Goal: Find specific page/section

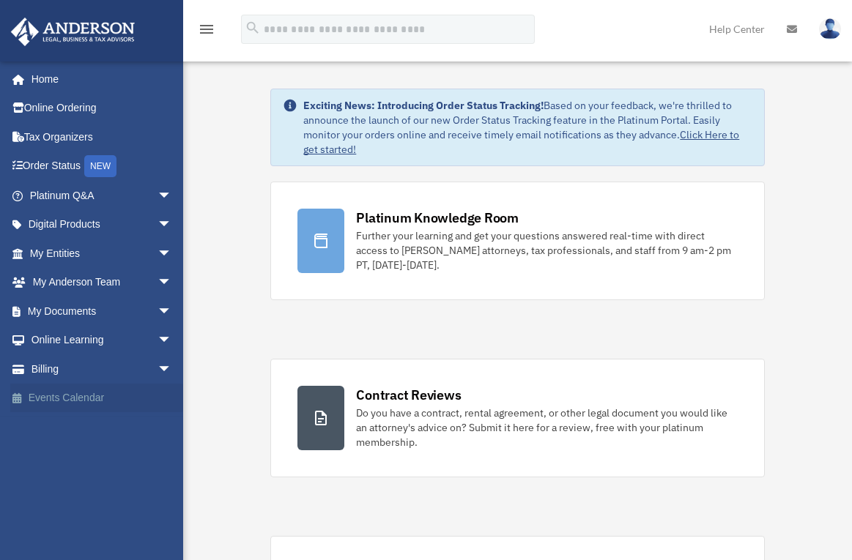
click at [65, 393] on link "Events Calendar" at bounding box center [102, 398] width 184 height 29
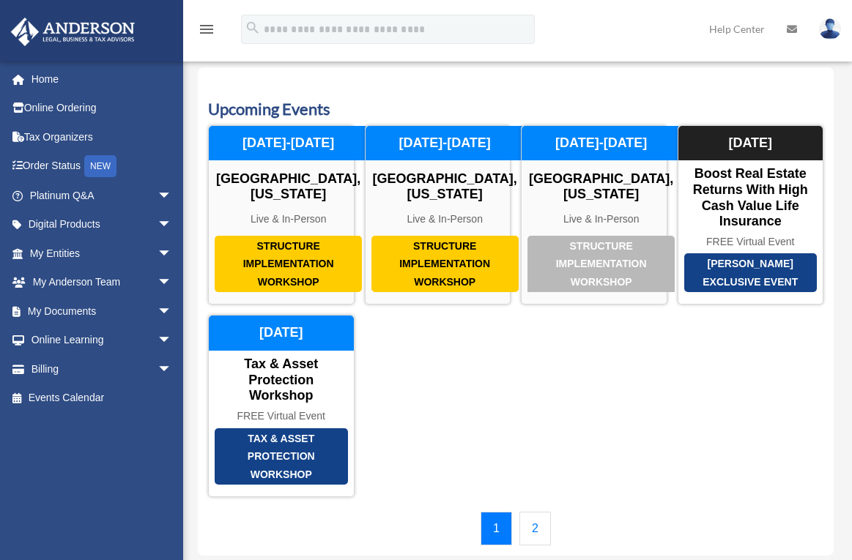
scroll to position [19, 0]
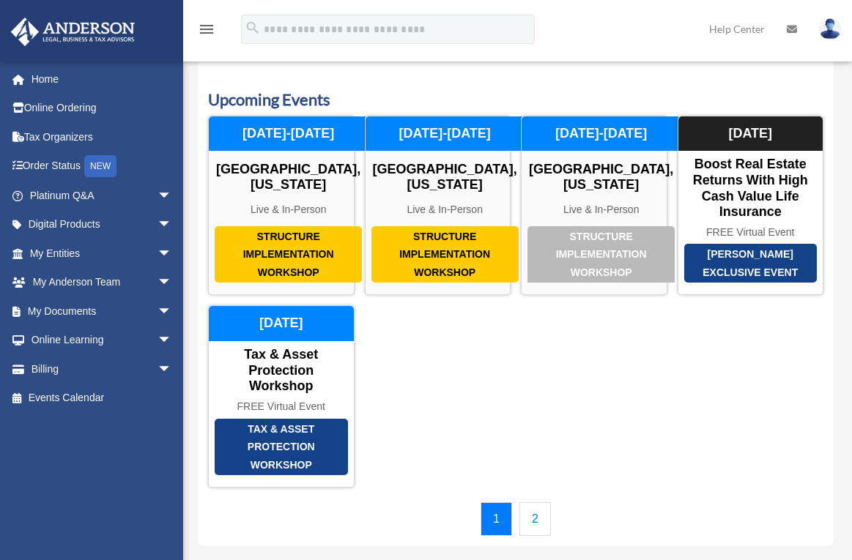
click at [531, 536] on link "2" at bounding box center [535, 520] width 32 height 34
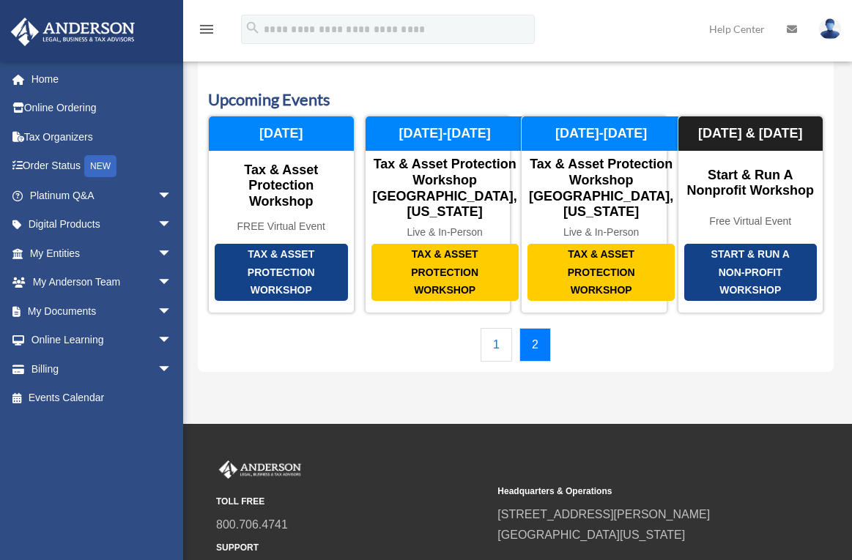
click at [489, 362] on link "1" at bounding box center [497, 345] width 32 height 34
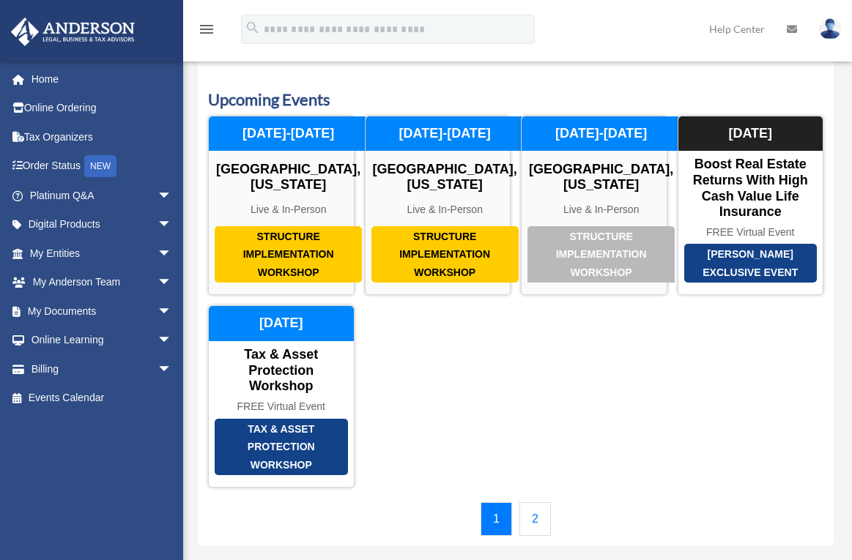
click at [531, 536] on link "2" at bounding box center [535, 520] width 32 height 34
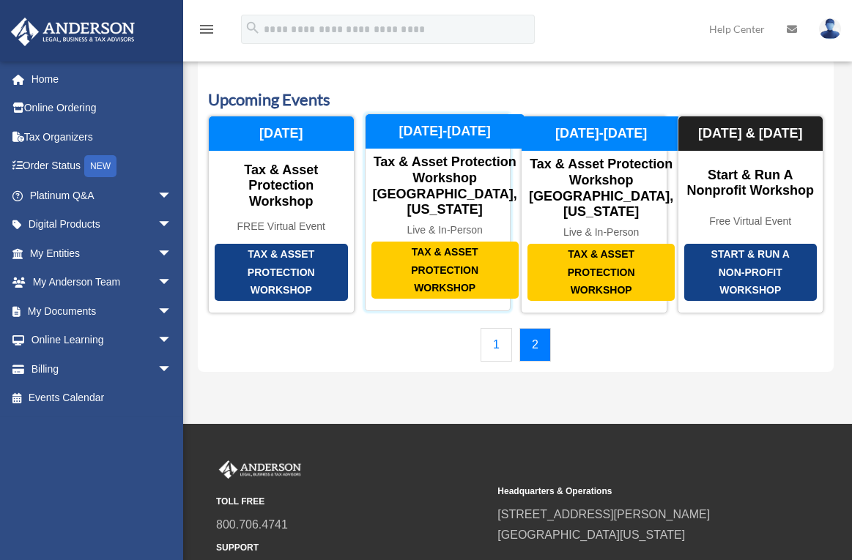
click at [435, 283] on div "Tax & Asset Protection Workshop" at bounding box center [444, 270] width 147 height 57
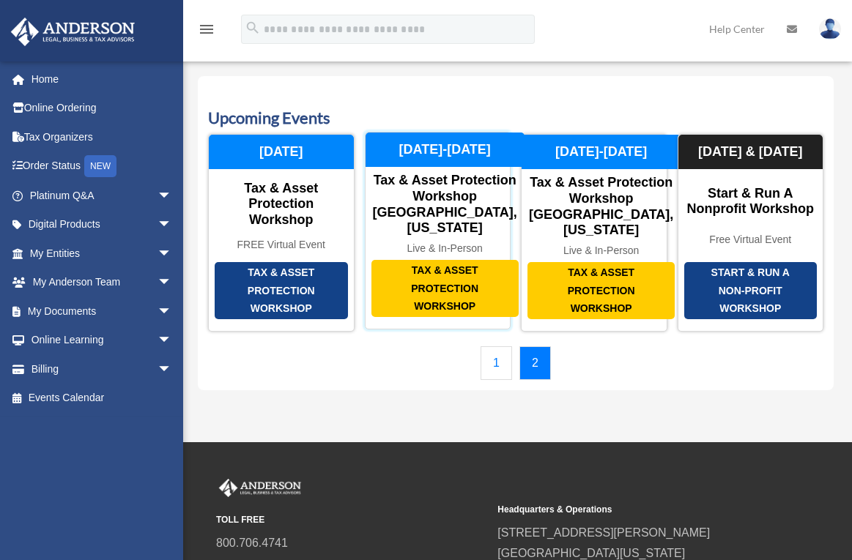
scroll to position [0, 0]
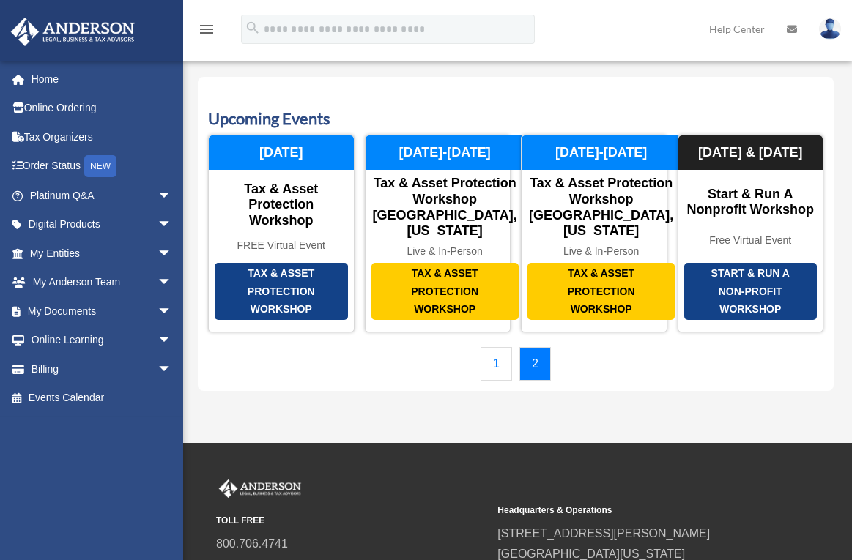
click at [506, 381] on link "1" at bounding box center [497, 364] width 32 height 34
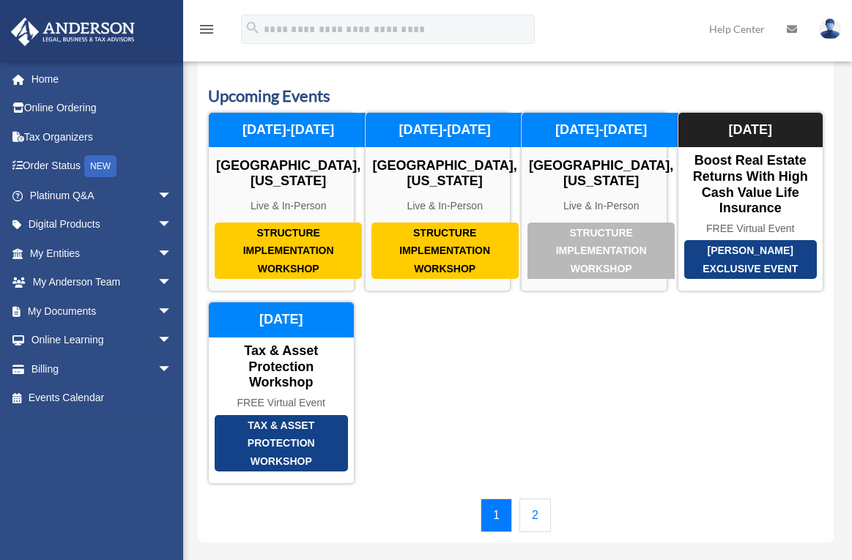
scroll to position [25, 0]
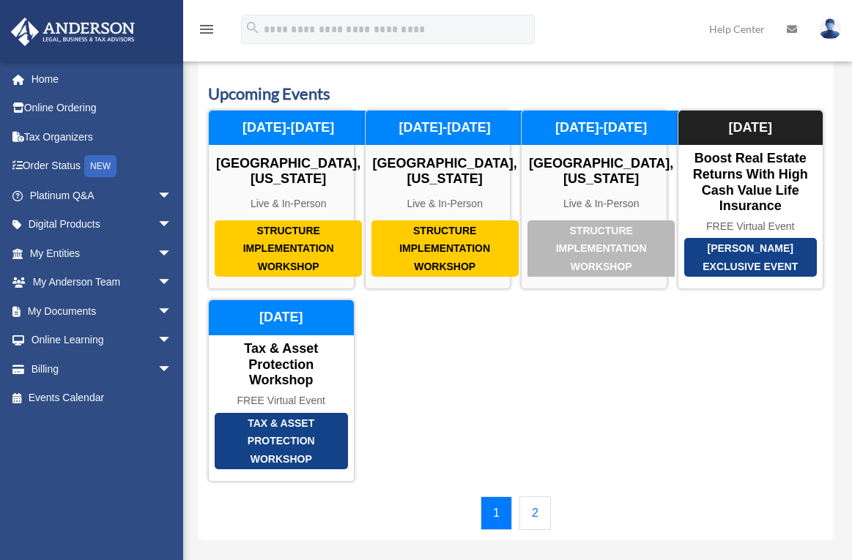
click at [525, 530] on link "2" at bounding box center [535, 514] width 32 height 34
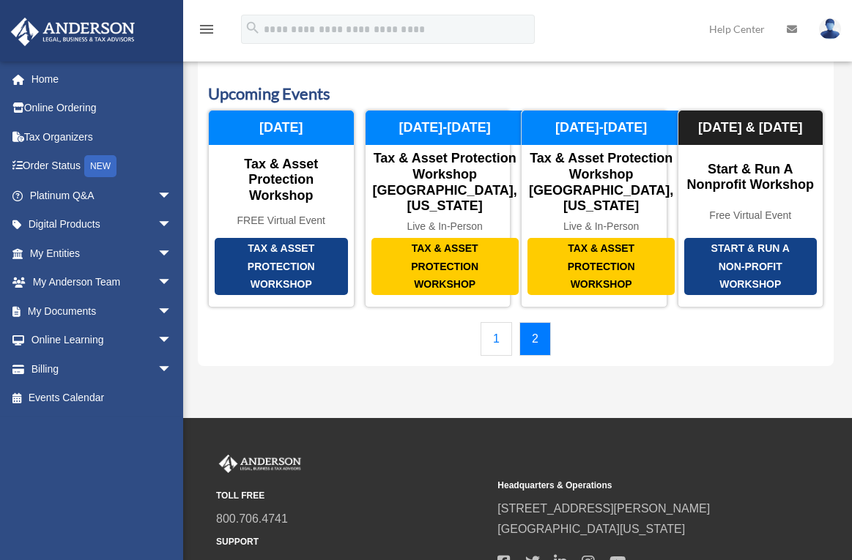
click at [488, 356] on link "1" at bounding box center [497, 339] width 32 height 34
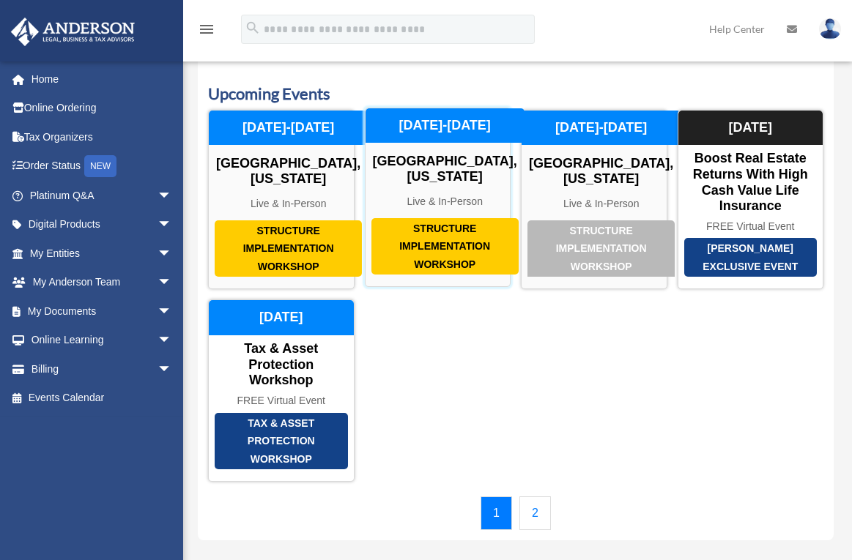
click at [450, 188] on div "Structure Implementation Workshop Las Vegas, Nevada Live & In-Person October 23…" at bounding box center [438, 198] width 147 height 180
